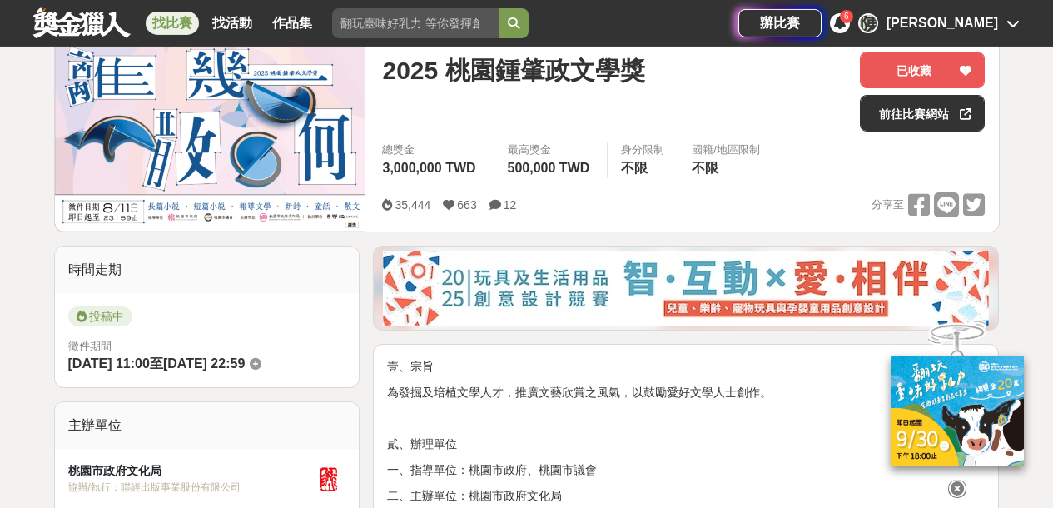
scroll to position [225, 0]
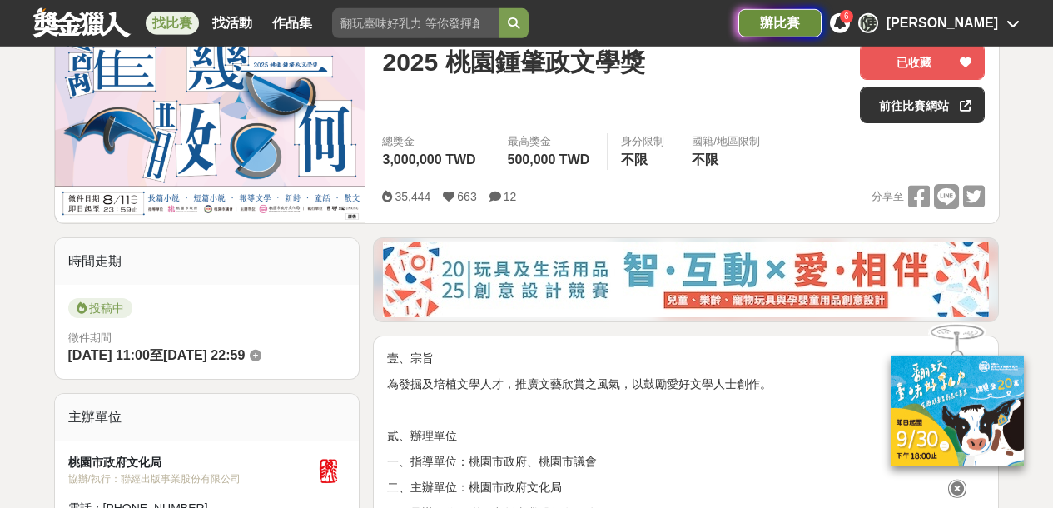
click at [822, 22] on div "辦比賽" at bounding box center [779, 23] width 83 height 28
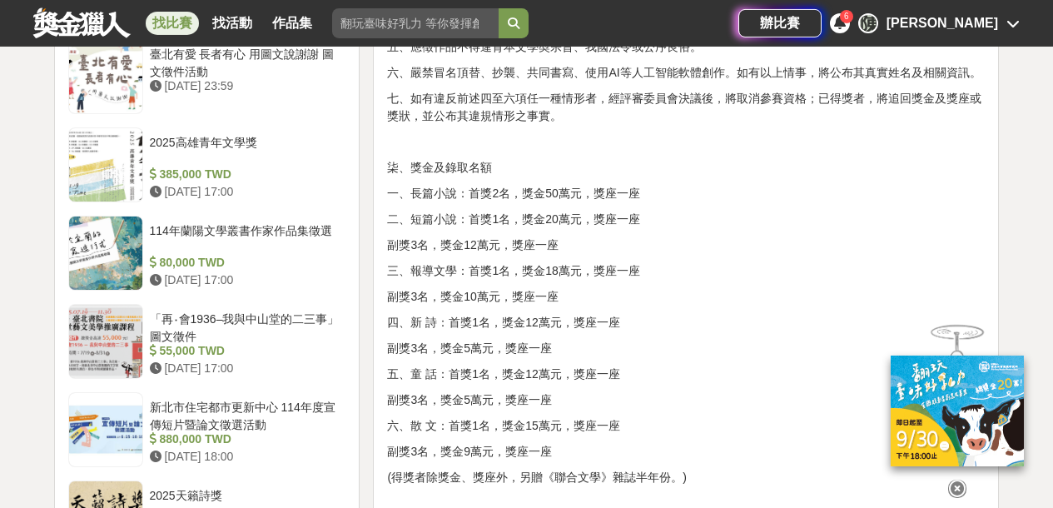
scroll to position [1643, 0]
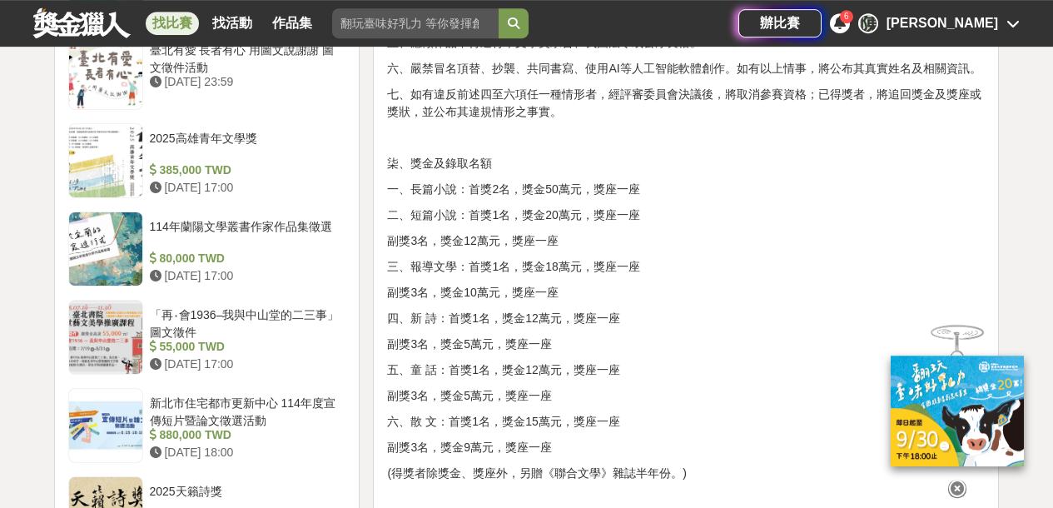
click at [959, 479] on icon at bounding box center [957, 488] width 18 height 18
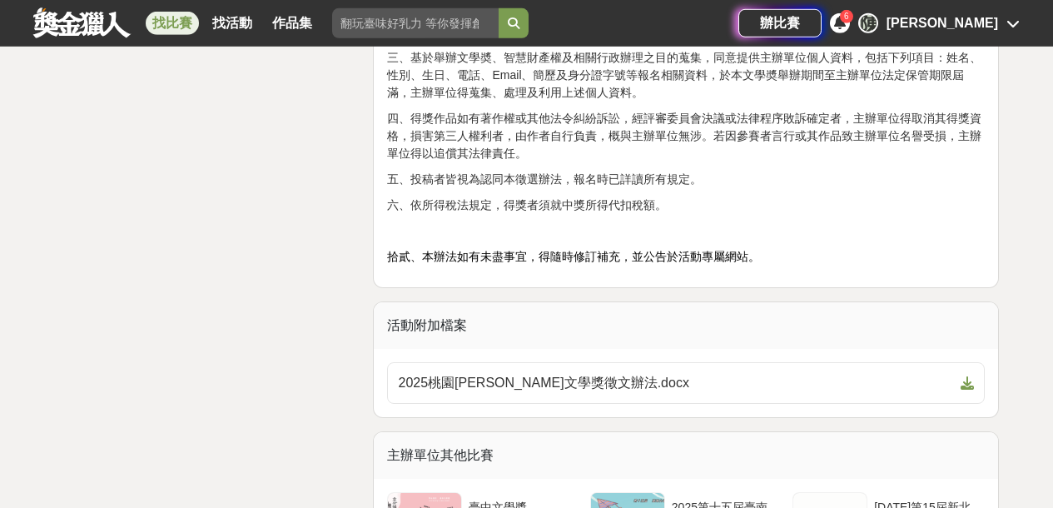
scroll to position [2624, 0]
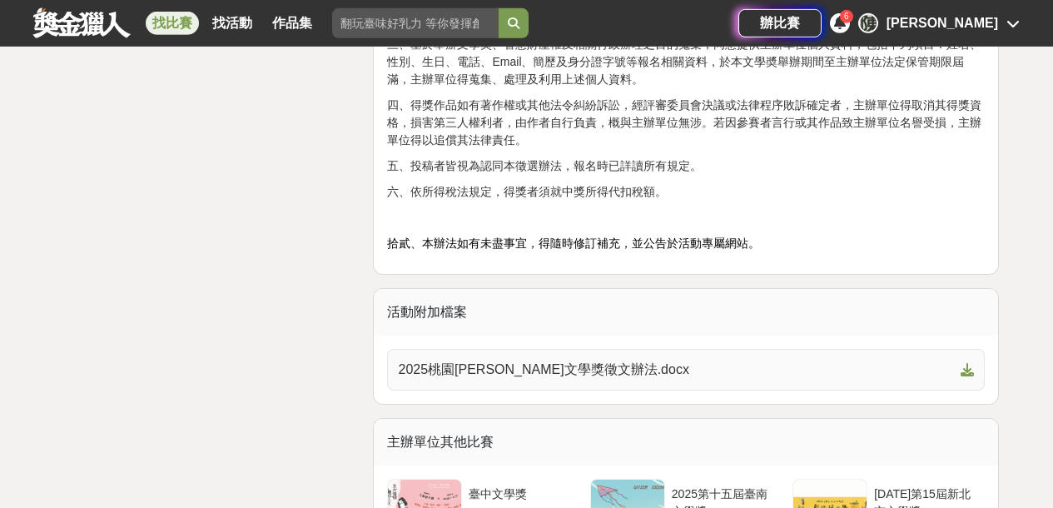
click at [498, 367] on span "2025桃園[PERSON_NAME]文學獎徵文辦法.docx" at bounding box center [676, 370] width 556 height 20
click at [491, 375] on span "2025桃園[PERSON_NAME]文學獎徵文辦法.docx" at bounding box center [676, 370] width 556 height 20
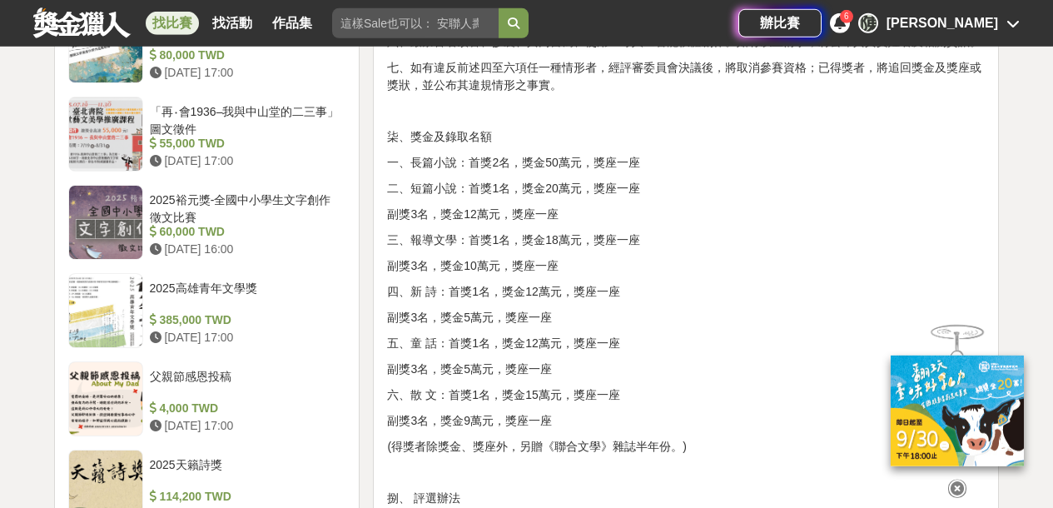
scroll to position [1679, 0]
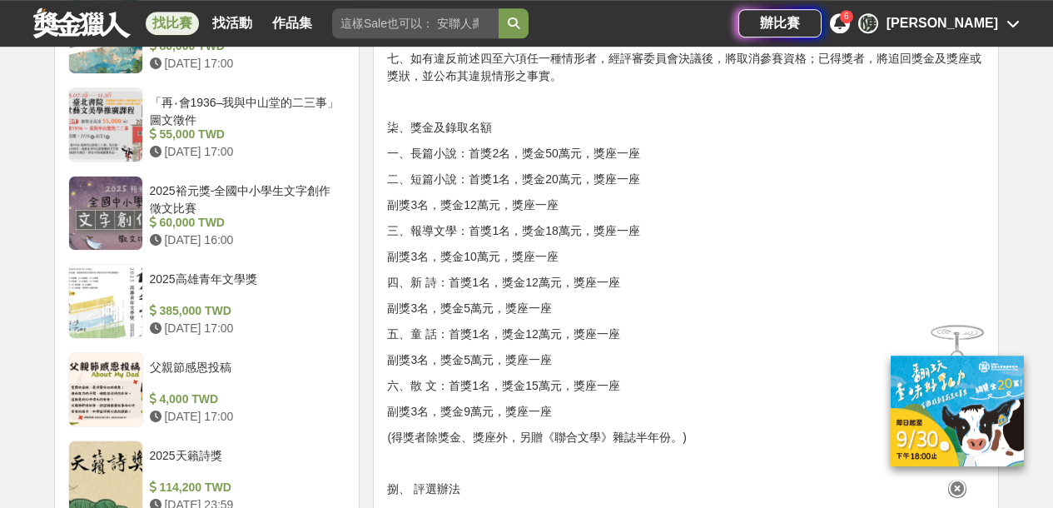
click at [960, 480] on icon at bounding box center [957, 489] width 18 height 18
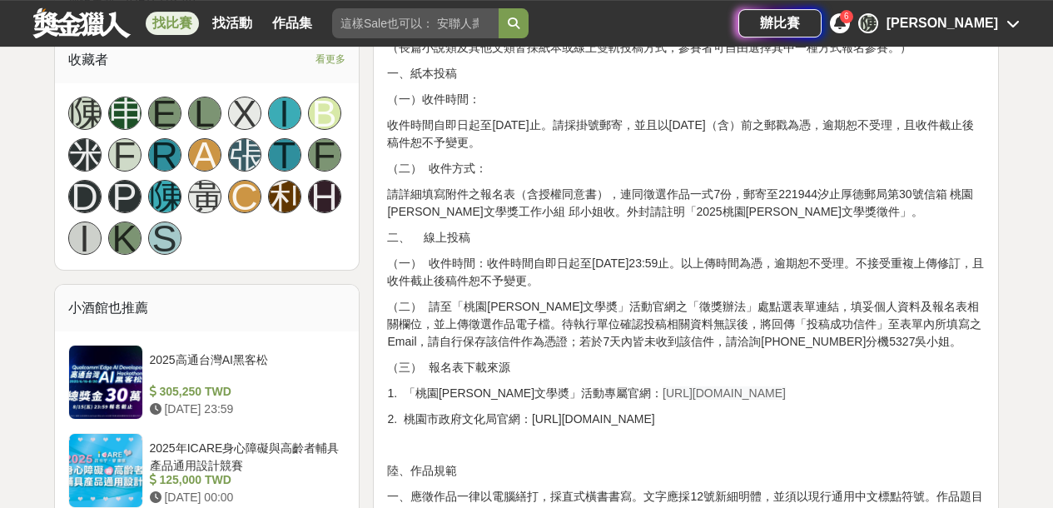
scroll to position [1073, 0]
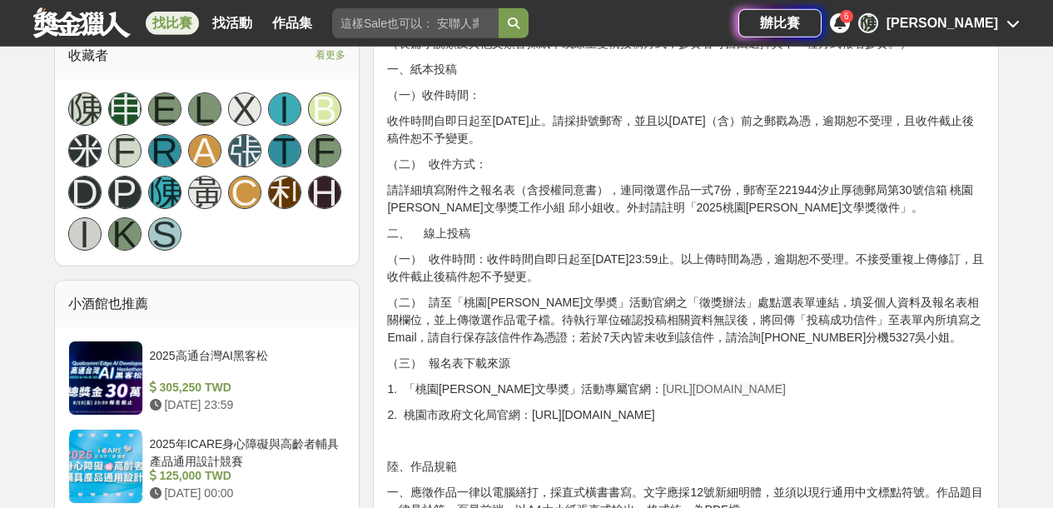
drag, startPoint x: 600, startPoint y: 389, endPoint x: 763, endPoint y: 391, distance: 162.4
click at [763, 391] on p "1. 「桃園鍾肇政文學奬」活動專屬官網： https://literature.tyccc.gov.tw/" at bounding box center [686, 388] width 598 height 17
copy p "1. 「桃園鍾肇政文學奬」活動專屬官網： https://literature.tyccc.gov.tw/"
